Goal: Transaction & Acquisition: Purchase product/service

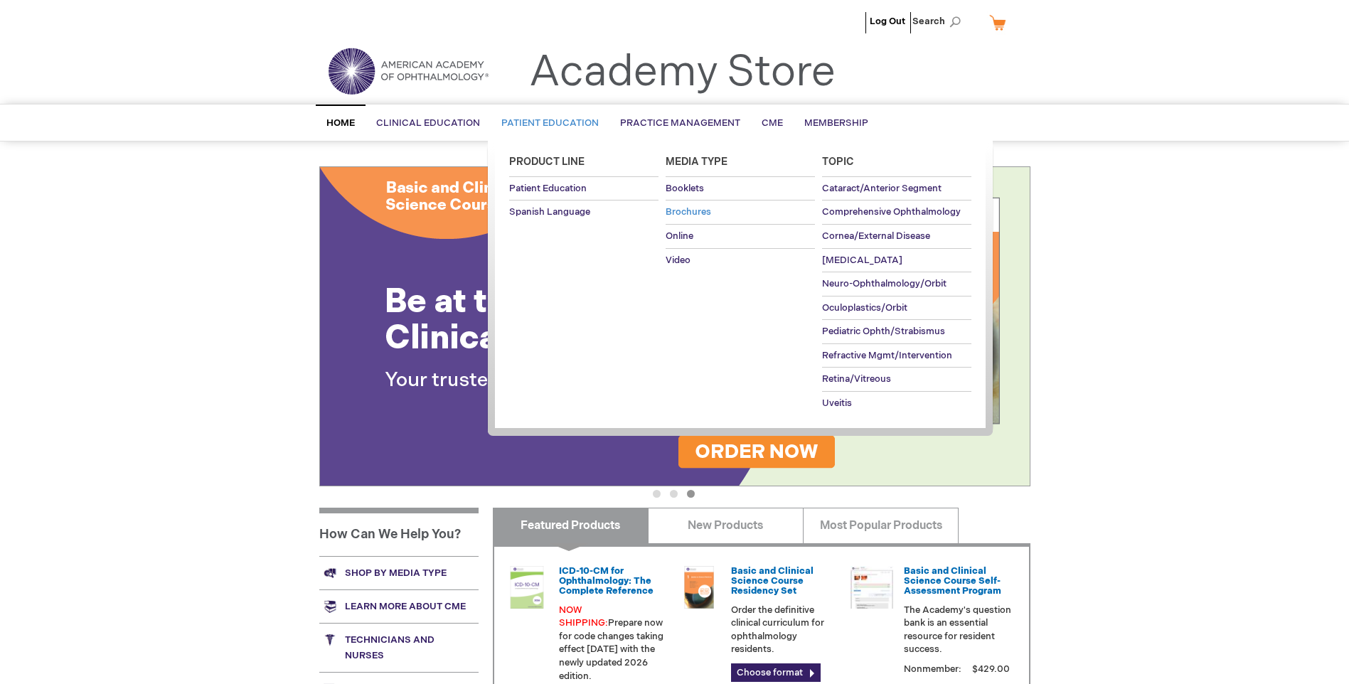
click at [688, 207] on span "Brochures" at bounding box center [689, 211] width 46 height 11
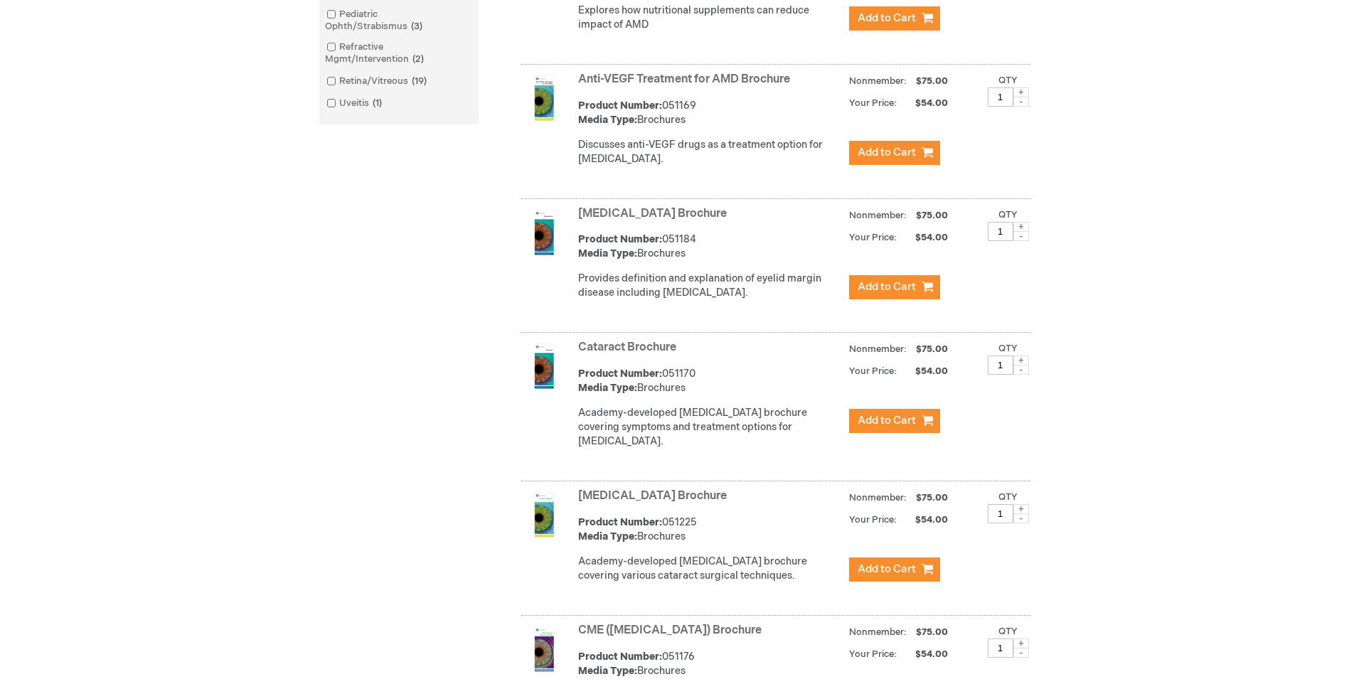
scroll to position [640, 0]
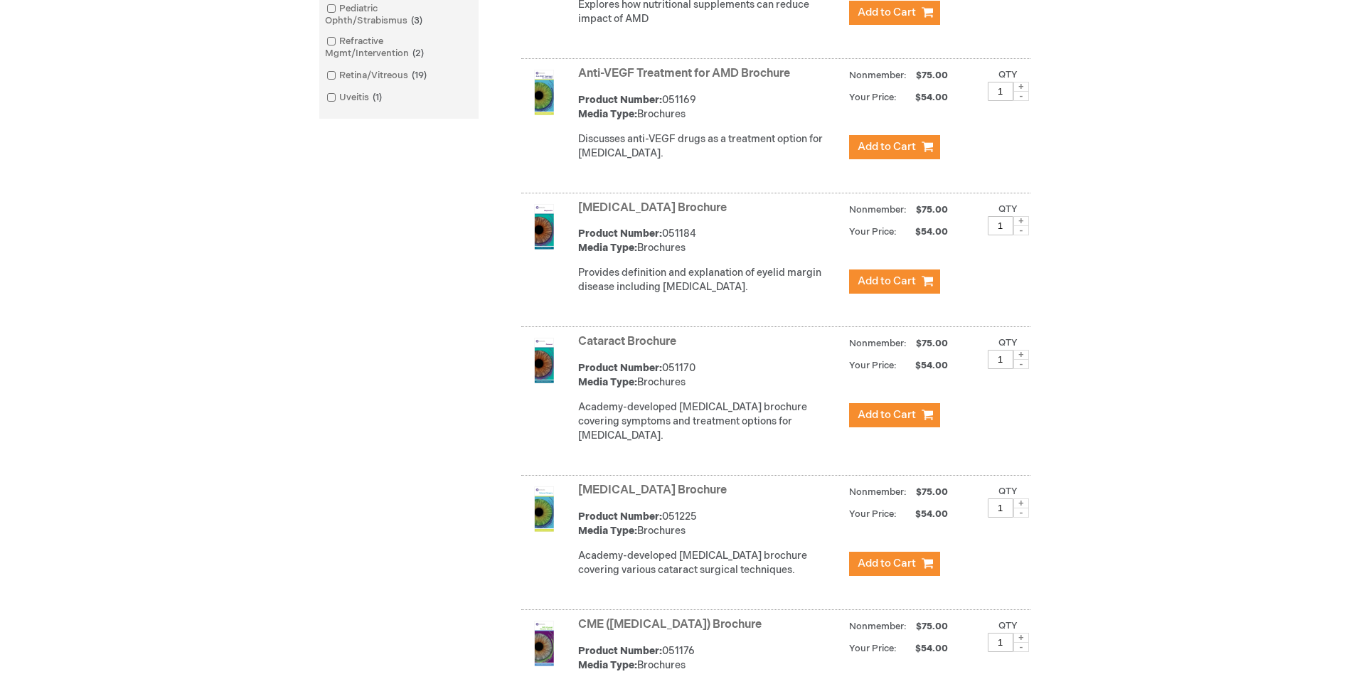
click at [1018, 360] on span at bounding box center [1021, 355] width 16 height 10
type input "2"
click at [893, 422] on span "Add to Cart" at bounding box center [887, 415] width 58 height 14
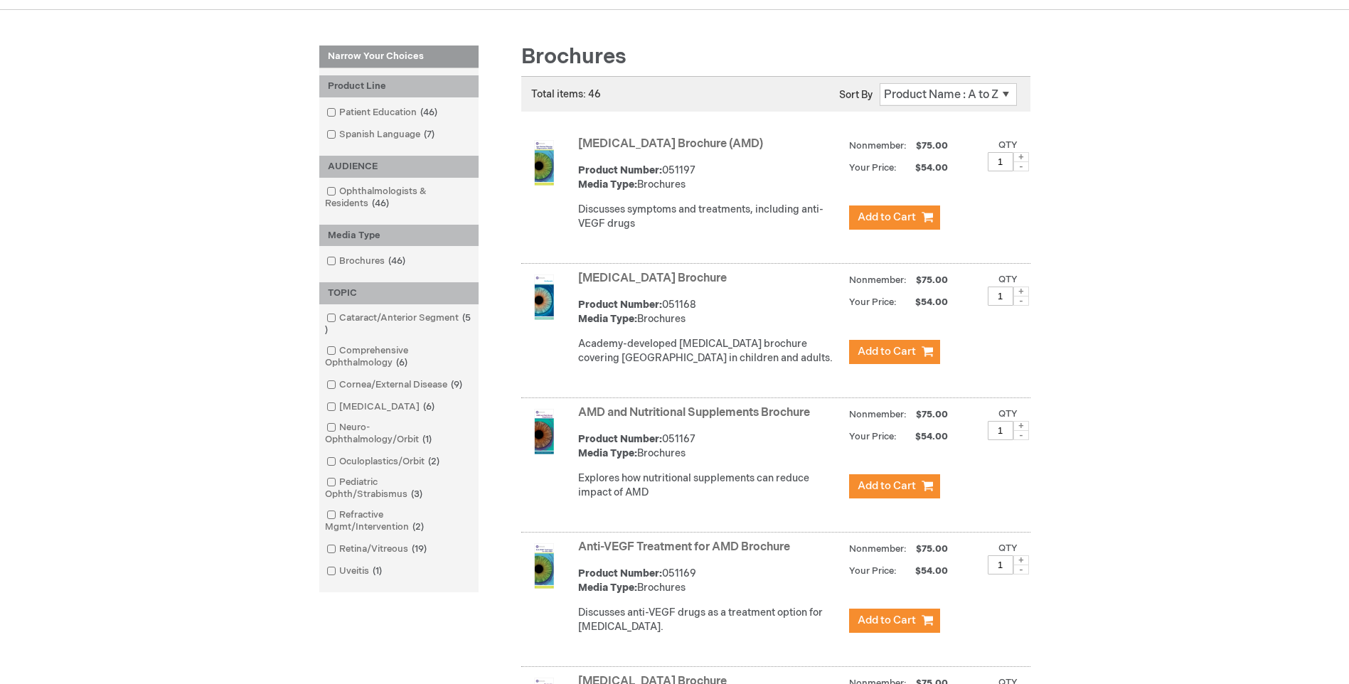
scroll to position [0, 0]
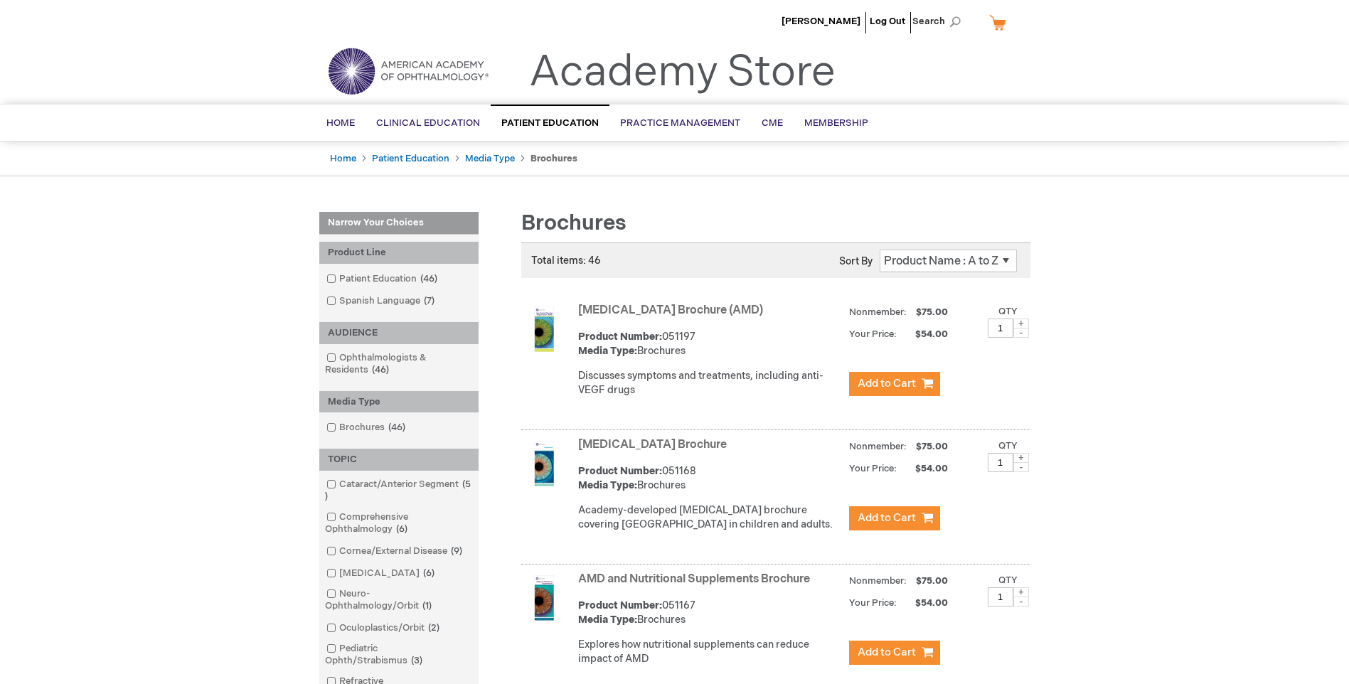
click at [996, 25] on link "My Cart" at bounding box center [1003, 22] width 34 height 25
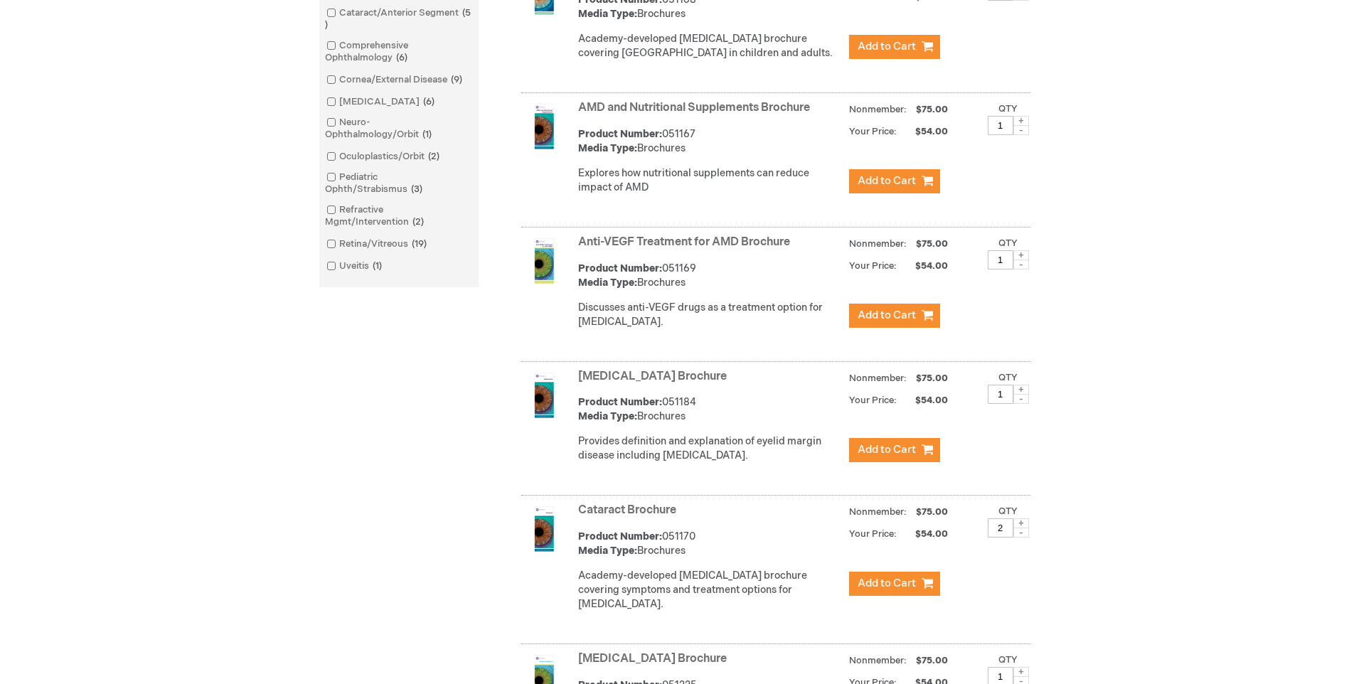
scroll to position [640, 0]
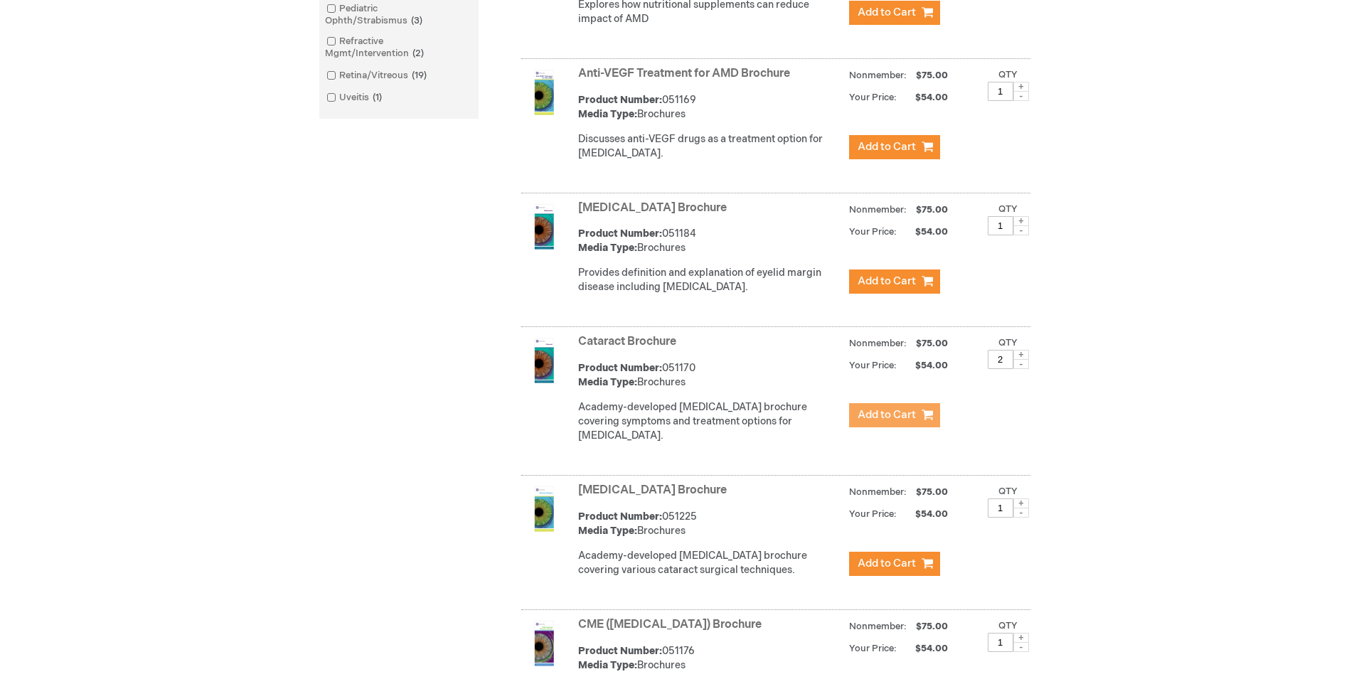
click at [918, 427] on button "Add to Cart" at bounding box center [894, 415] width 91 height 24
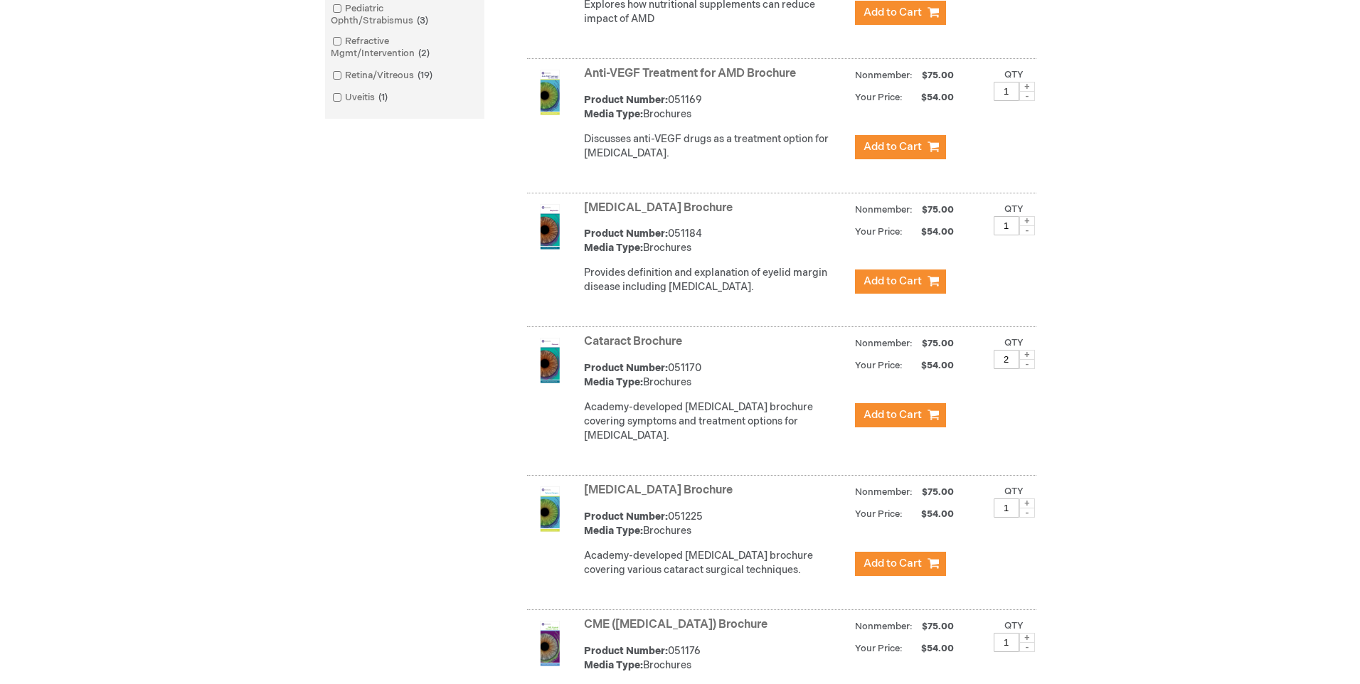
scroll to position [0, 0]
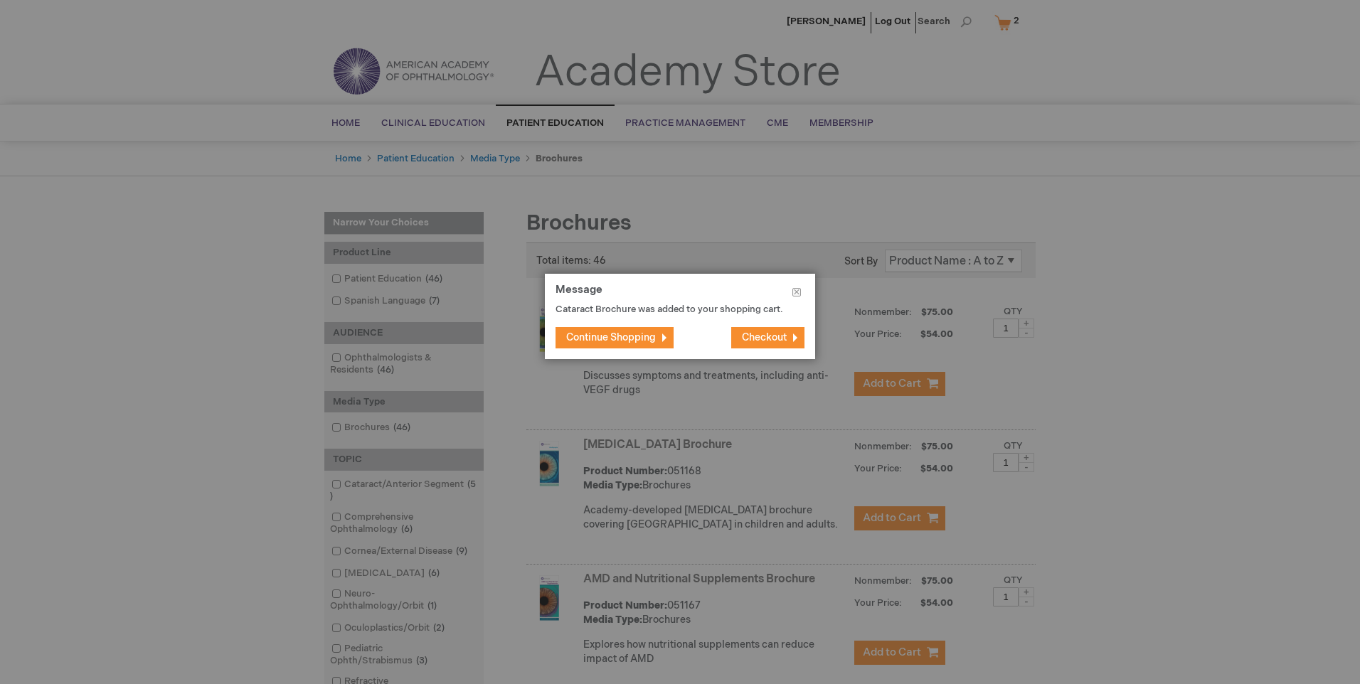
click at [774, 331] on span "Checkout" at bounding box center [764, 337] width 45 height 12
